Goal: Check status: Check status

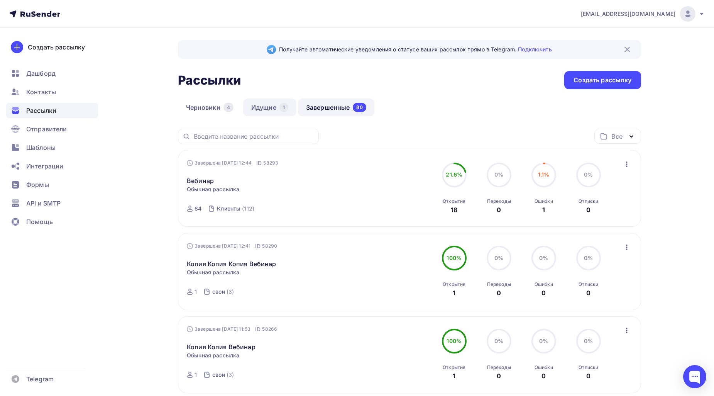
click at [263, 105] on link "Идущие 1" at bounding box center [269, 107] width 53 height 18
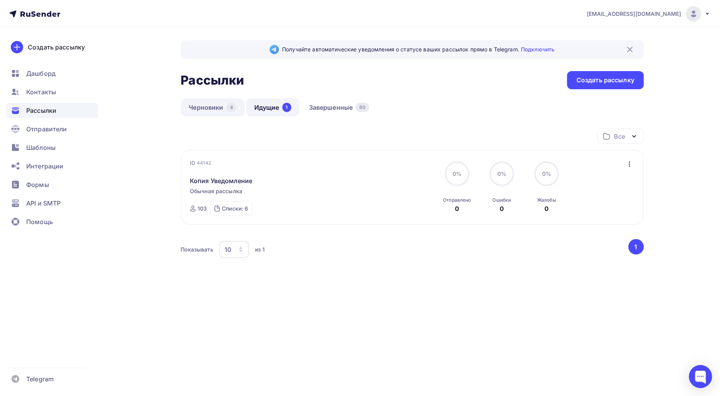
click at [204, 114] on link "Черновики 4" at bounding box center [213, 107] width 64 height 18
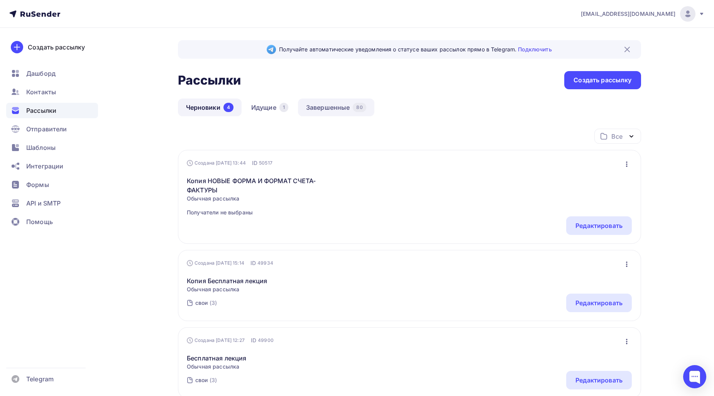
click at [326, 104] on link "Завершенные 80" at bounding box center [336, 107] width 76 height 18
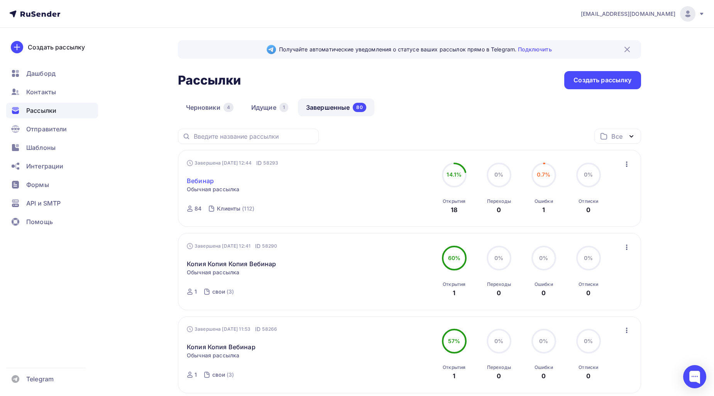
click at [202, 181] on link "Вебинар" at bounding box center [200, 180] width 27 height 9
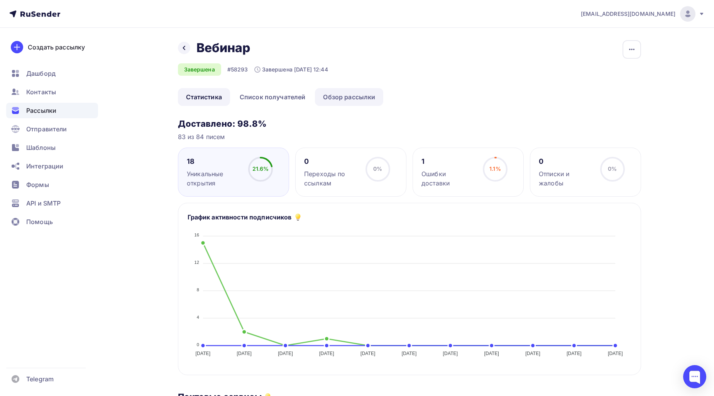
click at [343, 105] on link "Обзор рассылки" at bounding box center [349, 97] width 68 height 18
